Goal: Task Accomplishment & Management: Use online tool/utility

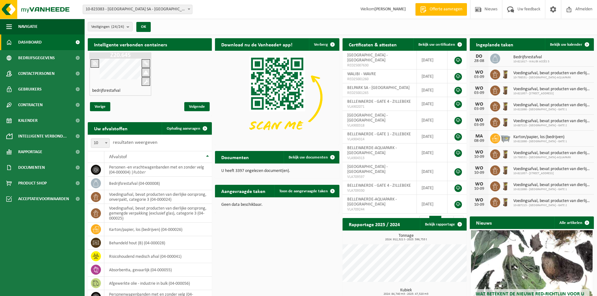
click at [147, 13] on span "10-823383 - [GEOGRAPHIC_DATA] SA - [GEOGRAPHIC_DATA]" at bounding box center [137, 9] width 109 height 9
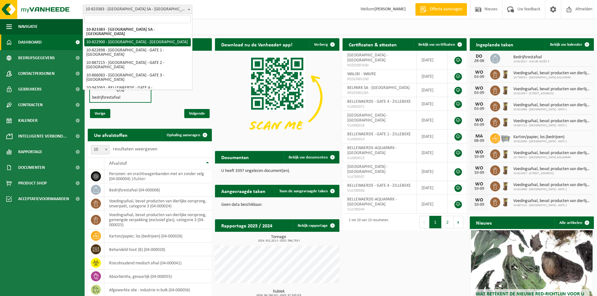
select select "40500"
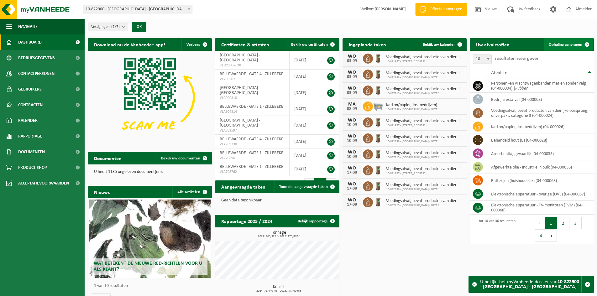
click at [556, 49] on link "Ophaling aanvragen" at bounding box center [567, 44] width 49 height 13
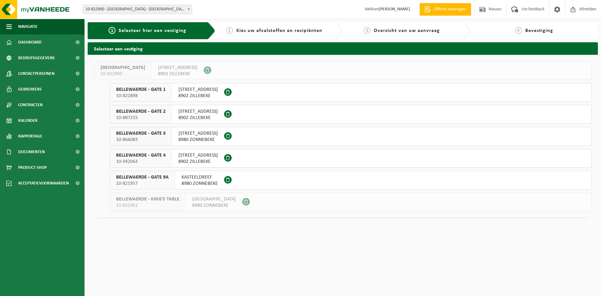
click at [139, 94] on span "10-822898" at bounding box center [140, 96] width 49 height 6
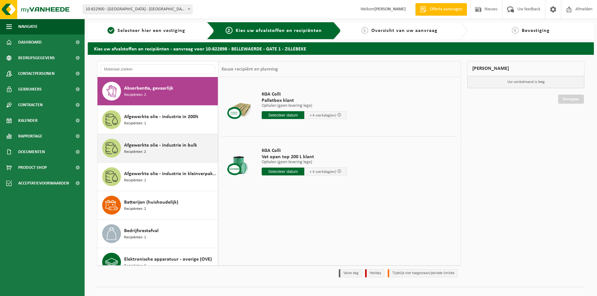
click at [154, 148] on span "Afgewerkte olie - industrie in bulk" at bounding box center [160, 146] width 73 height 8
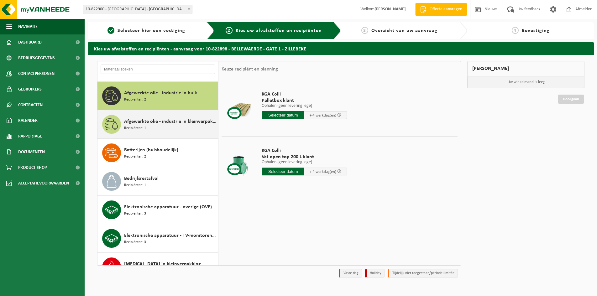
scroll to position [57, 0]
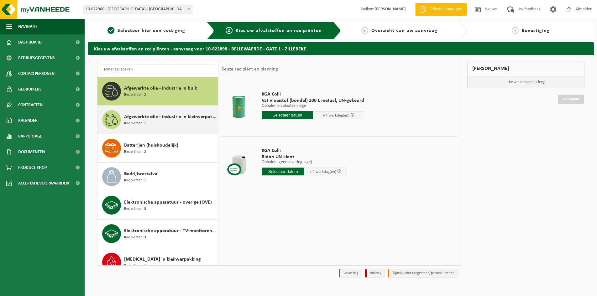
click at [163, 123] on div "Afgewerkte olie - industrie in kleinverpakking Recipiënten: 1" at bounding box center [170, 119] width 92 height 19
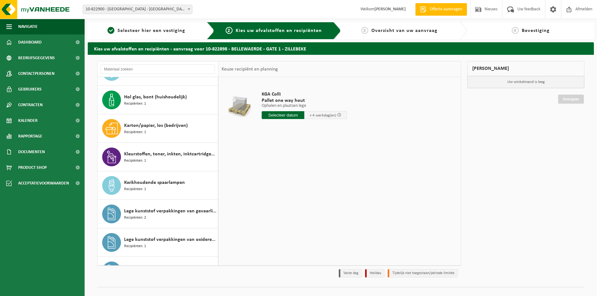
scroll to position [430, 0]
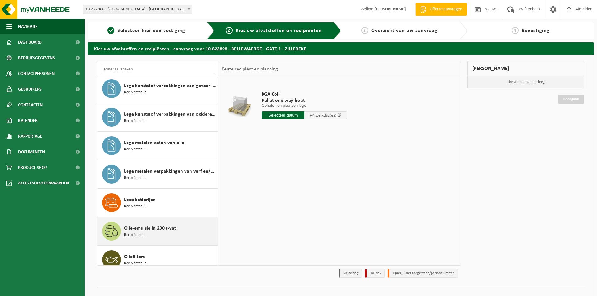
click at [153, 227] on span "Olie-emulsie in 200lt-vat" at bounding box center [150, 229] width 52 height 8
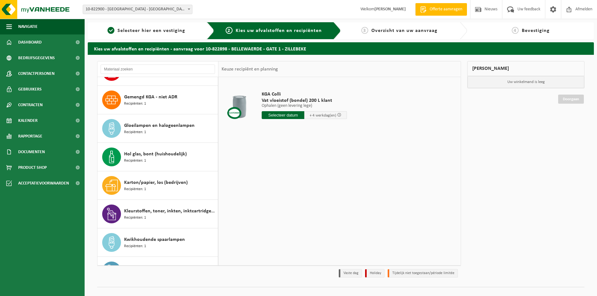
scroll to position [194, 0]
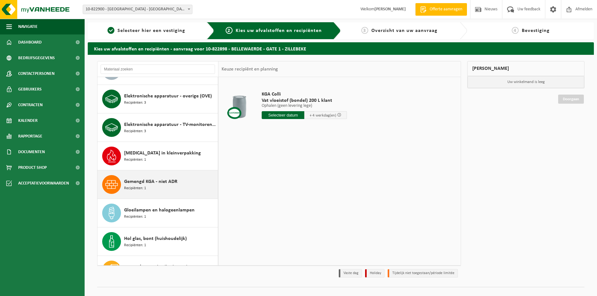
click at [150, 186] on div "Gemengd KGA - niet ADR Recipiënten: 1" at bounding box center [170, 184] width 92 height 19
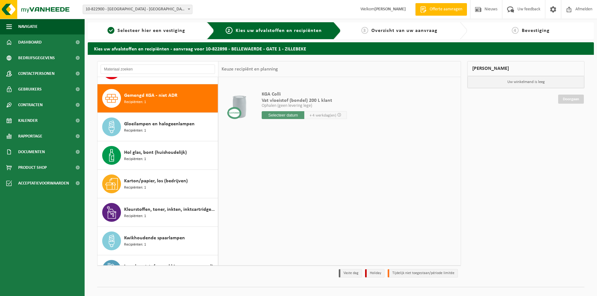
scroll to position [256, 0]
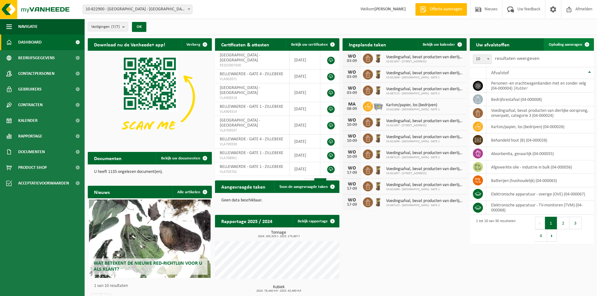
click at [556, 43] on span "Ophaling aanvragen" at bounding box center [565, 45] width 34 height 4
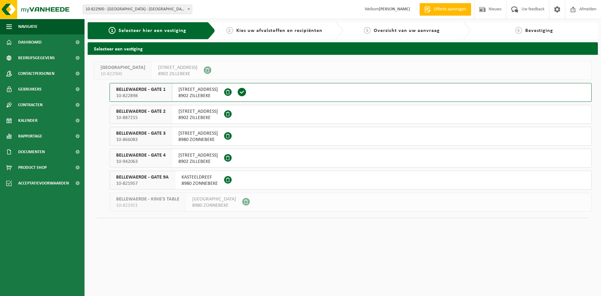
click at [191, 95] on span "8902 ZILLEBEKE" at bounding box center [198, 96] width 39 height 6
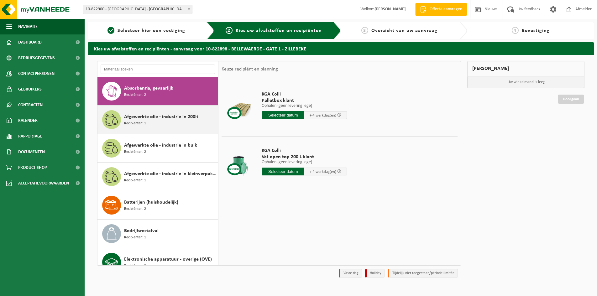
click at [158, 119] on span "Afgewerkte olie - industrie in 200lt" at bounding box center [161, 117] width 74 height 8
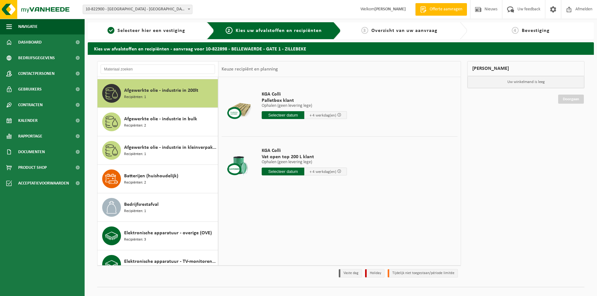
scroll to position [28, 0]
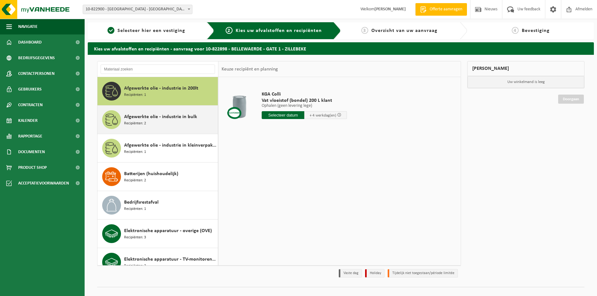
click at [156, 124] on div "Afgewerkte olie - industrie in bulk Recipiënten: 2" at bounding box center [170, 119] width 92 height 19
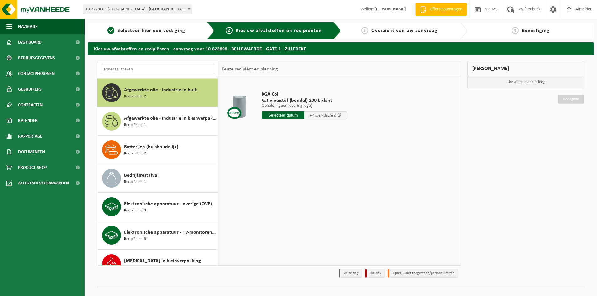
scroll to position [57, 0]
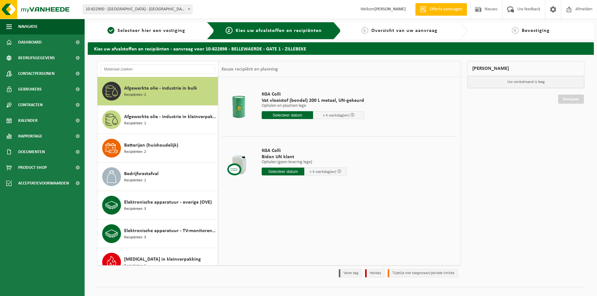
click at [156, 124] on div "Afgewerkte olie - industrie in kleinverpakking Recipiënten: 1" at bounding box center [170, 119] width 92 height 19
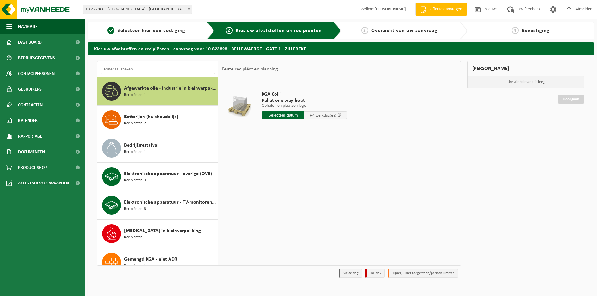
click at [156, 124] on div "Batterijen (huishoudelijk) Recipiënten: 2" at bounding box center [170, 119] width 92 height 19
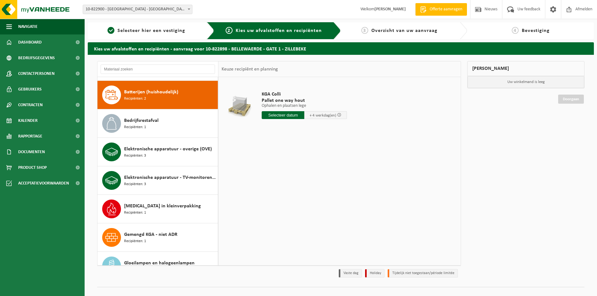
scroll to position [114, 0]
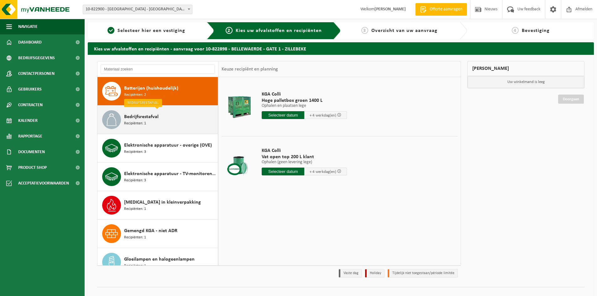
click at [158, 126] on div "Bedrijfsrestafval Recipiënten: 1" at bounding box center [170, 119] width 92 height 19
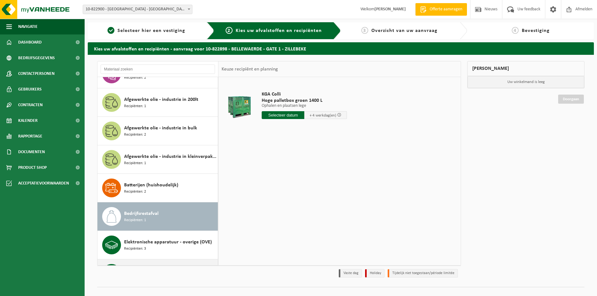
scroll to position [0, 0]
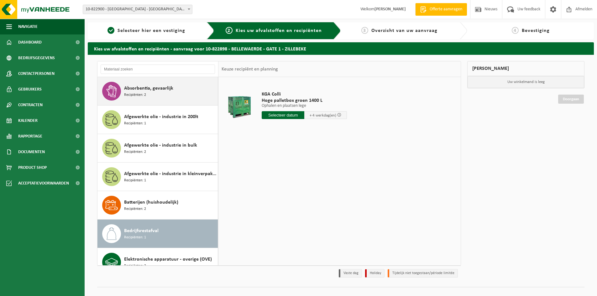
click at [149, 91] on span "Absorbentia, gevaarlijk" at bounding box center [148, 89] width 49 height 8
